Goal: Check status: Check status

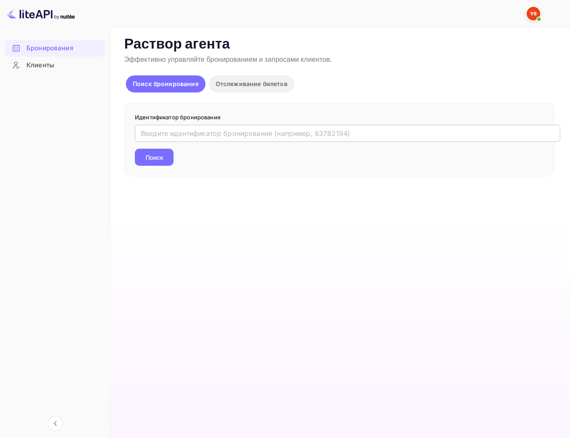
click at [203, 131] on input "text" at bounding box center [348, 133] width 426 height 17
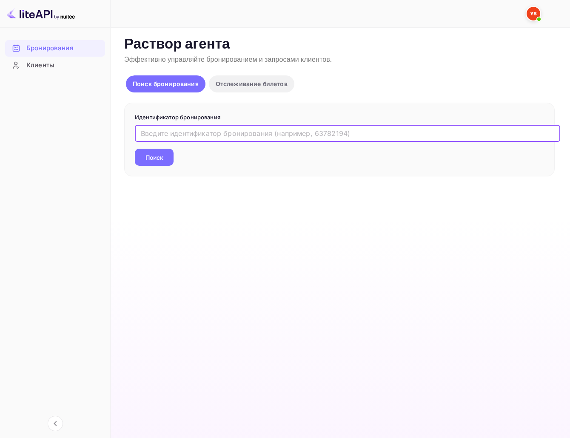
paste input "9632681"
type input "9632681"
click at [152, 158] on ya-tr-span "Поиск" at bounding box center [155, 157] width 18 height 9
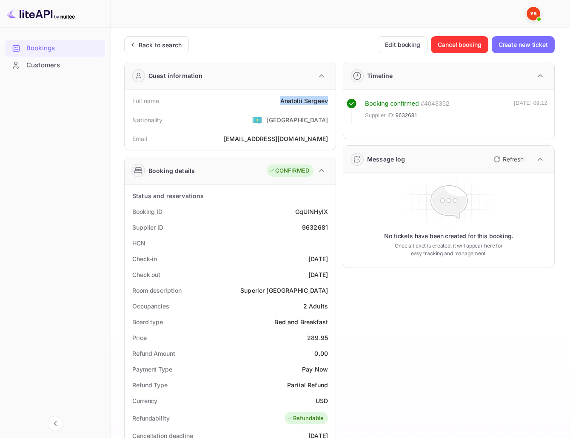
drag, startPoint x: 280, startPoint y: 98, endPoint x: 332, endPoint y: 99, distance: 52.4
click at [332, 99] on div "Full name [PERSON_NAME] Nationality 🇰🇿 [DEMOGRAPHIC_DATA] Email [EMAIL_ADDRESS]…" at bounding box center [230, 119] width 211 height 60
copy div "[PERSON_NAME]"
click at [278, 233] on div "Supplier ID 9632681" at bounding box center [230, 227] width 204 height 16
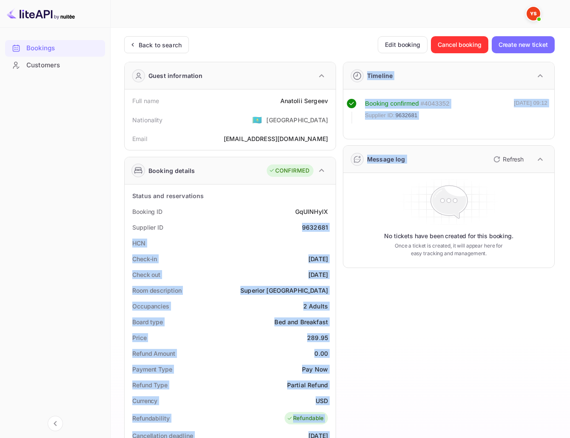
drag, startPoint x: 301, startPoint y: 227, endPoint x: 338, endPoint y: 228, distance: 36.6
click at [338, 228] on div "Guest information Full name [PERSON_NAME] Nationality 🇰🇿 [DEMOGRAPHIC_DATA] Ema…" at bounding box center [336, 365] width 438 height 621
click at [266, 228] on div "Supplier ID 9632681" at bounding box center [230, 227] width 204 height 16
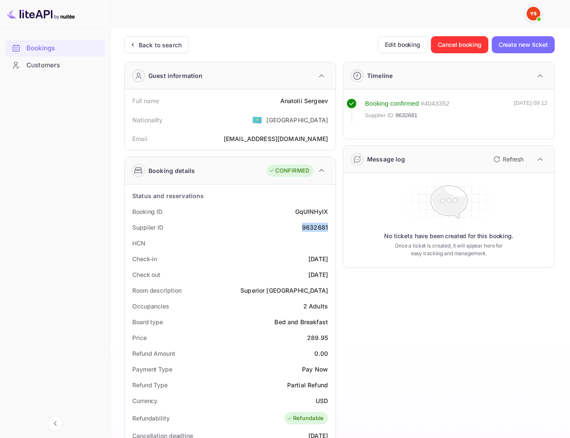
drag, startPoint x: 303, startPoint y: 226, endPoint x: 330, endPoint y: 227, distance: 27.3
click at [330, 227] on div "Supplier ID 9632681" at bounding box center [230, 227] width 204 height 16
copy div "9632681"
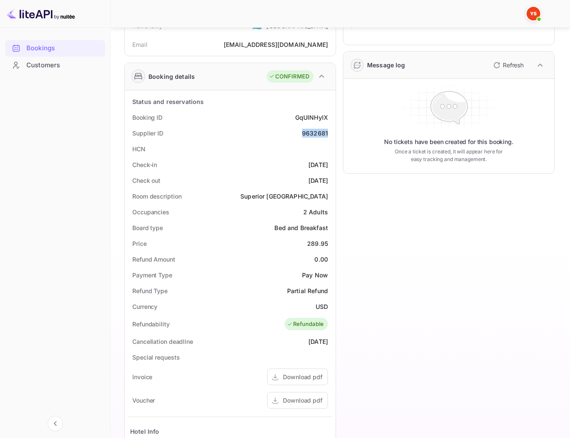
scroll to position [95, 0]
drag, startPoint x: 307, startPoint y: 241, endPoint x: 329, endPoint y: 243, distance: 22.7
click at [329, 243] on div "Price 289.95" at bounding box center [230, 243] width 204 height 16
copy div "289.95"
drag, startPoint x: 314, startPoint y: 301, endPoint x: 331, endPoint y: 303, distance: 16.7
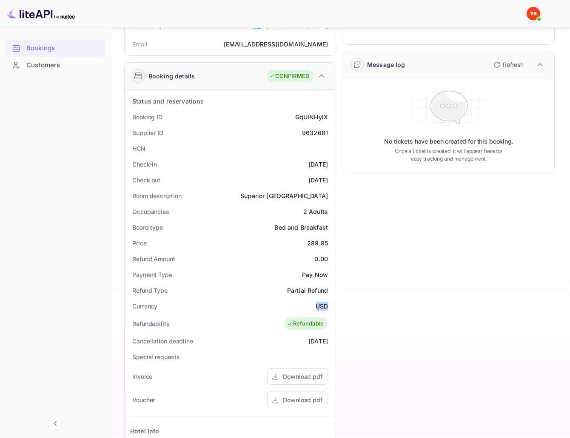
click at [331, 303] on div "Currency USD" at bounding box center [230, 306] width 204 height 16
copy div "USD"
